Goal: Task Accomplishment & Management: Complete application form

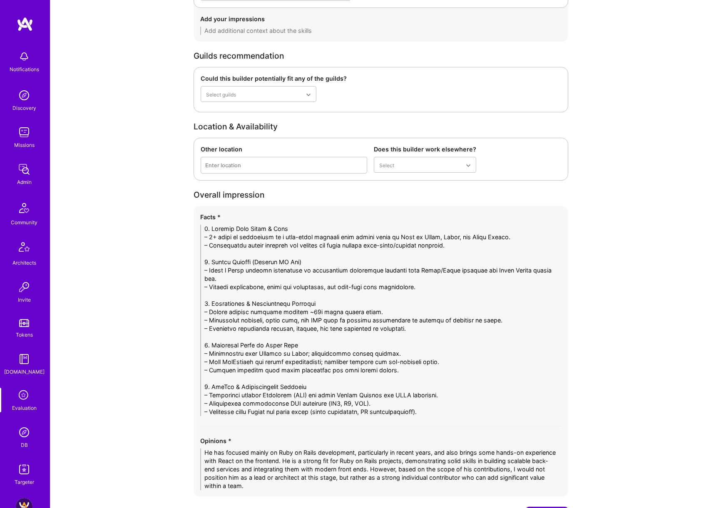
scroll to position [1924, 0]
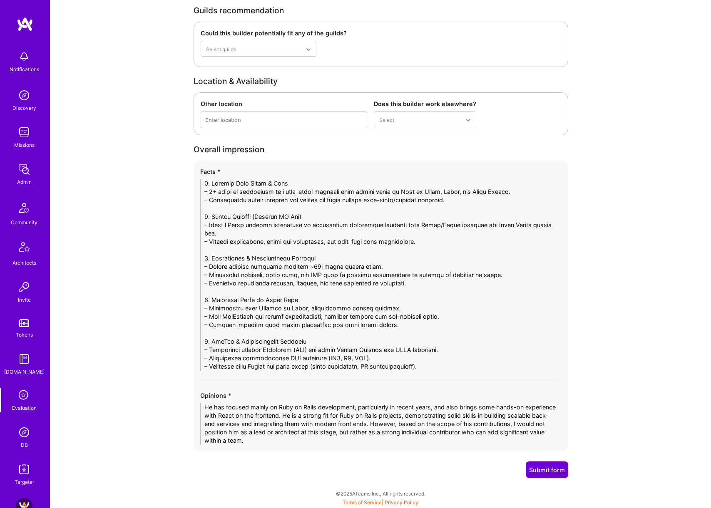
drag, startPoint x: 324, startPoint y: 191, endPoint x: 399, endPoint y: 191, distance: 75.3
click at [387, 191] on textarea at bounding box center [380, 274] width 361 height 191
drag, startPoint x: 222, startPoint y: 203, endPoint x: 509, endPoint y: 207, distance: 286.8
click at [509, 207] on textarea at bounding box center [380, 274] width 361 height 191
drag, startPoint x: 208, startPoint y: 226, endPoint x: 554, endPoint y: 226, distance: 346.3
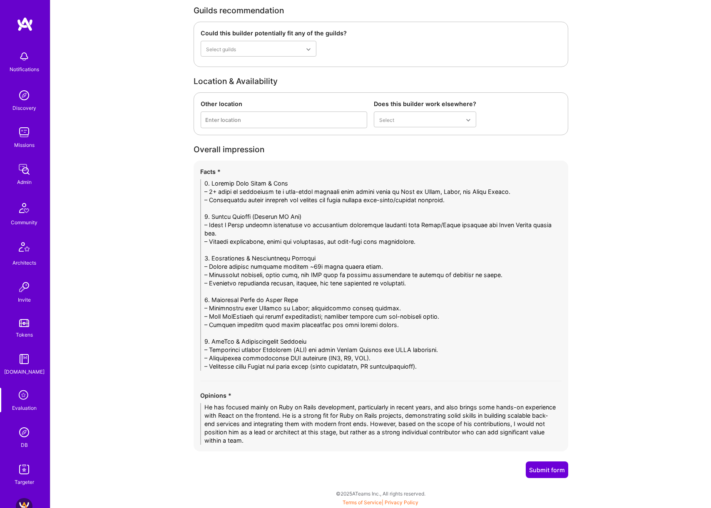
click at [554, 226] on textarea at bounding box center [380, 274] width 361 height 191
drag, startPoint x: 210, startPoint y: 246, endPoint x: 457, endPoint y: 245, distance: 247.2
click at [457, 234] on textarea at bounding box center [380, 274] width 361 height 191
drag, startPoint x: 209, startPoint y: 259, endPoint x: 520, endPoint y: 276, distance: 310.9
click at [520, 234] on textarea at bounding box center [380, 274] width 361 height 191
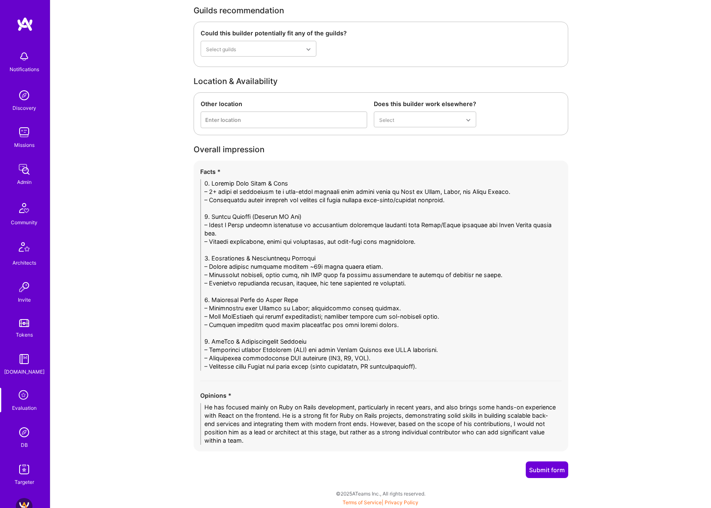
drag, startPoint x: 220, startPoint y: 284, endPoint x: 444, endPoint y: 283, distance: 223.9
click at [444, 234] on textarea at bounding box center [380, 274] width 361 height 191
click at [349, 234] on textarea at bounding box center [380, 274] width 361 height 191
click at [422, 234] on textarea at bounding box center [380, 274] width 361 height 191
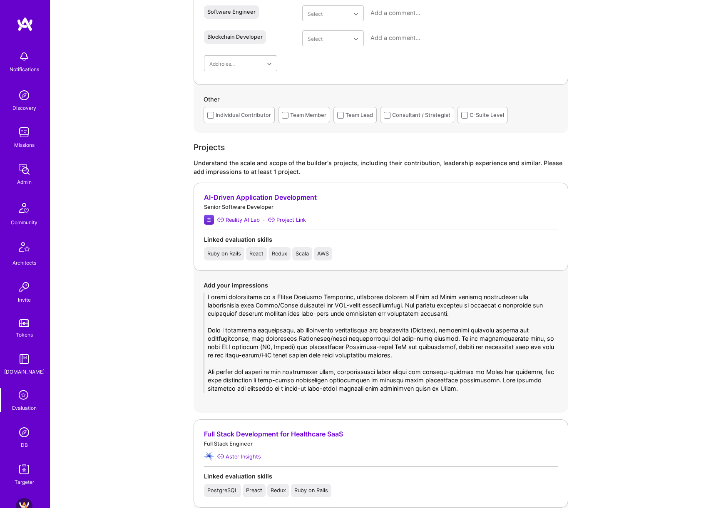
scroll to position [1472, 0]
